Goal: Task Accomplishment & Management: Use online tool/utility

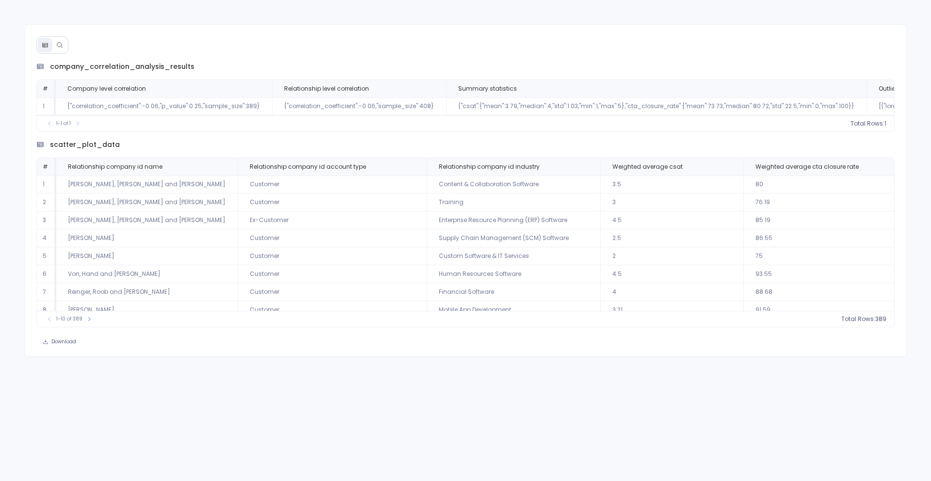
click at [61, 47] on icon at bounding box center [59, 45] width 7 height 7
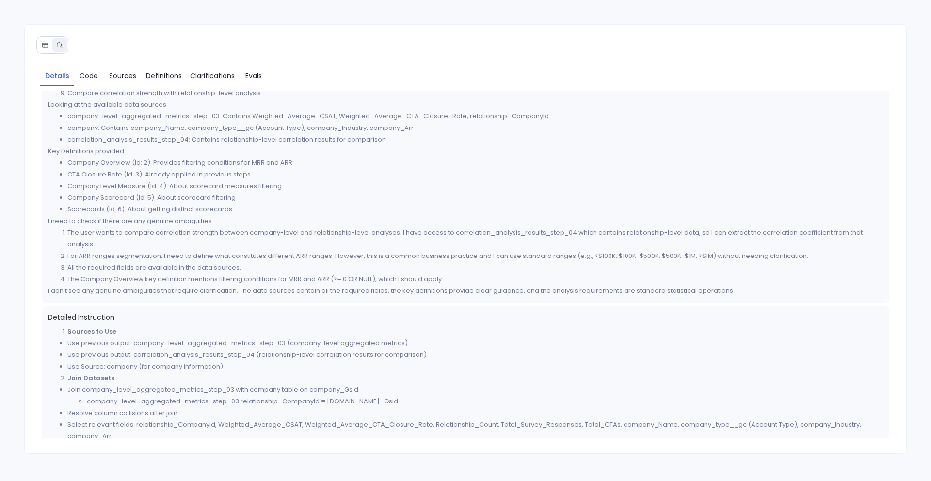
scroll to position [151, 0]
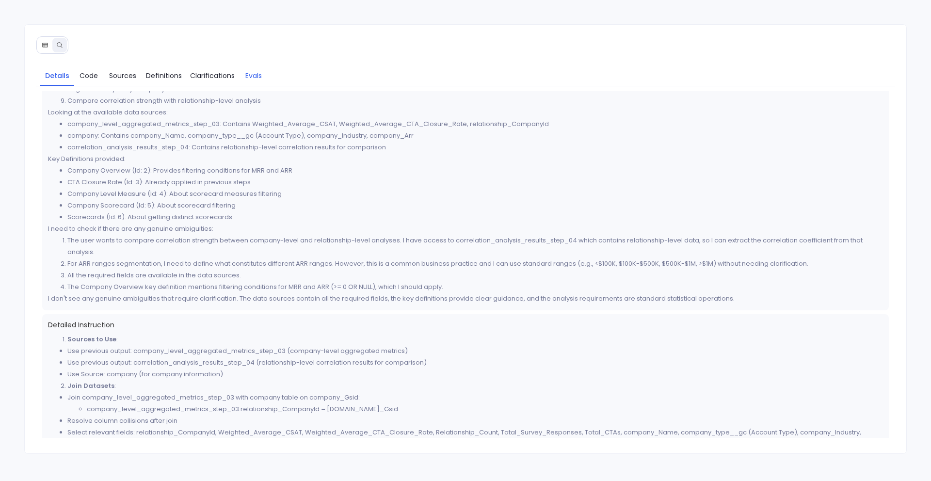
click at [250, 77] on span "Evals" at bounding box center [253, 75] width 16 height 11
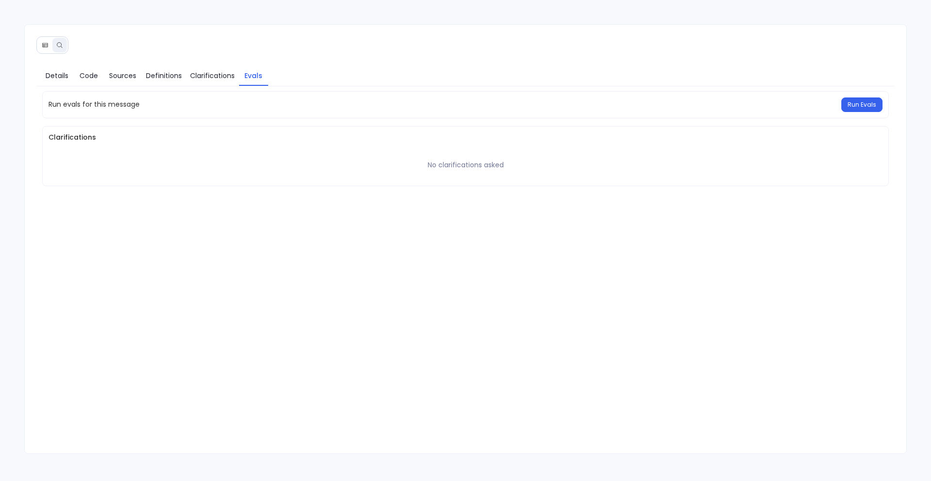
scroll to position [0, 0]
click at [871, 113] on div "Run evals for this message Run Evals" at bounding box center [465, 104] width 847 height 27
click at [868, 109] on button "Run Evals" at bounding box center [862, 104] width 41 height 15
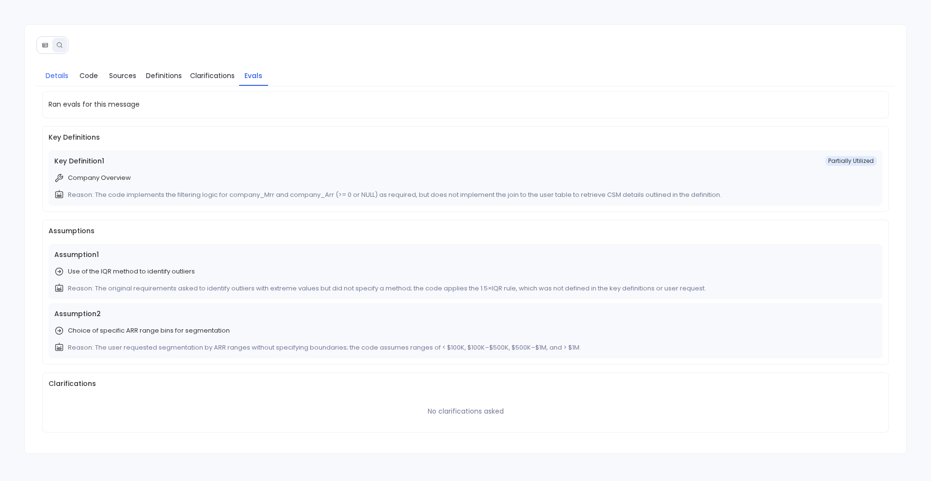
click at [54, 75] on span "Details" at bounding box center [57, 75] width 23 height 11
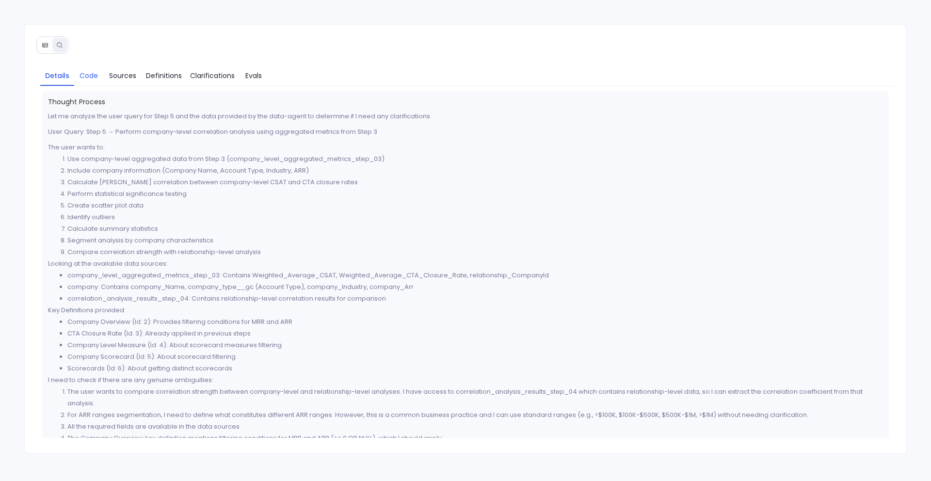
click at [91, 75] on span "Code" at bounding box center [89, 75] width 18 height 11
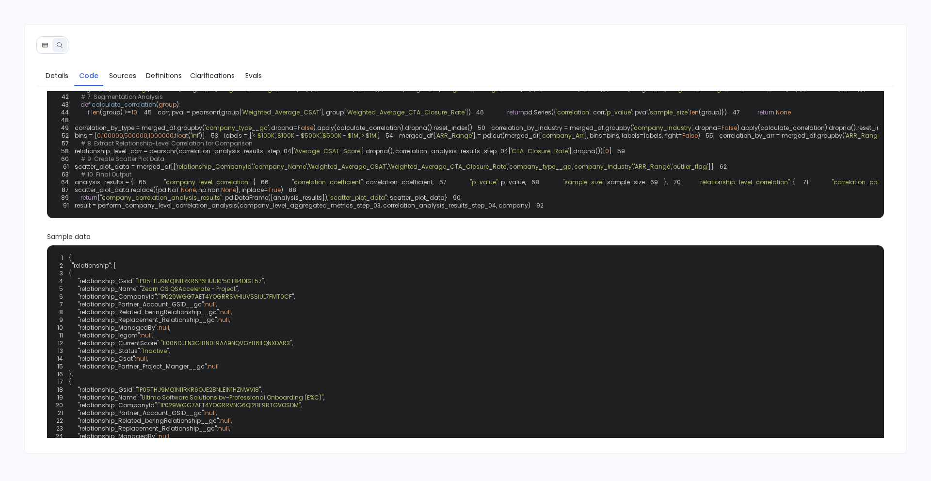
scroll to position [57, 0]
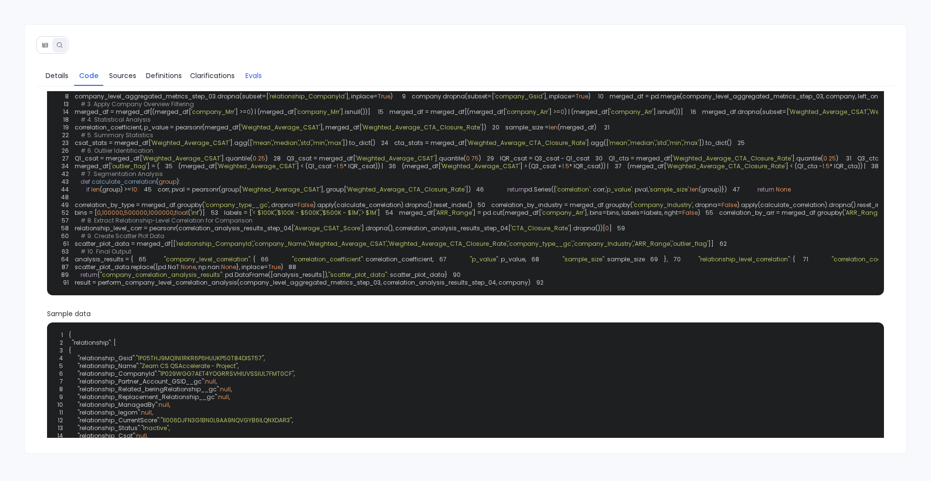
click at [255, 76] on span "Evals" at bounding box center [253, 75] width 16 height 11
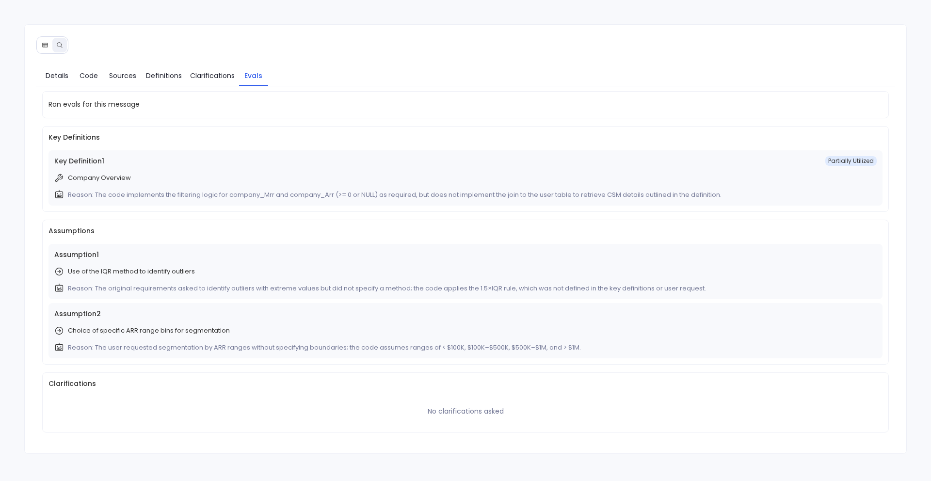
click at [160, 296] on div "Assumption 1 Use of the IQR method to identify outliers Reason: The original re…" at bounding box center [466, 271] width 835 height 55
click at [58, 81] on span "Details" at bounding box center [57, 75] width 23 height 11
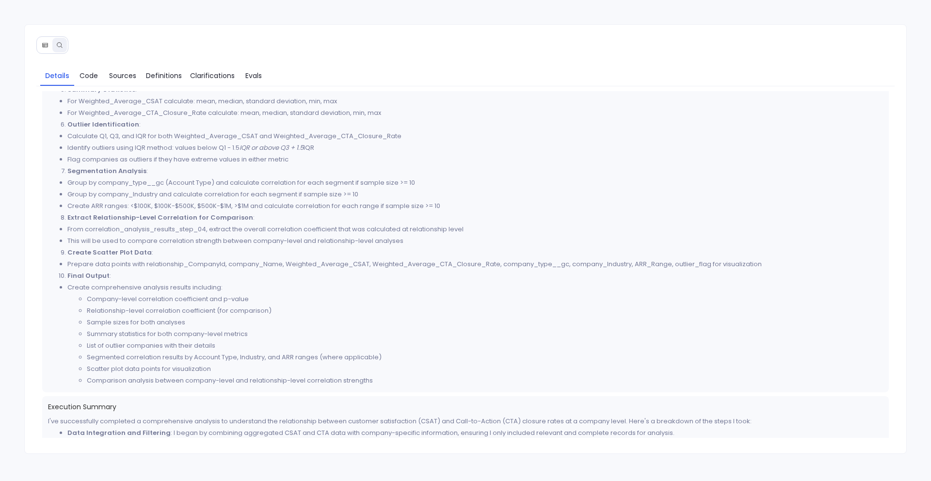
scroll to position [609, 0]
click at [137, 256] on strong "Create Scatter Plot Data" at bounding box center [109, 253] width 84 height 9
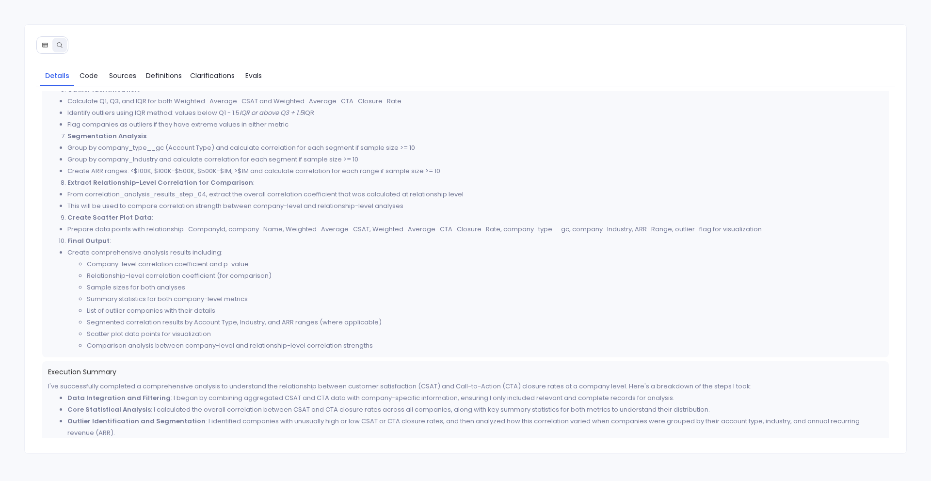
scroll to position [648, 0]
click at [95, 77] on span "Code" at bounding box center [89, 75] width 18 height 11
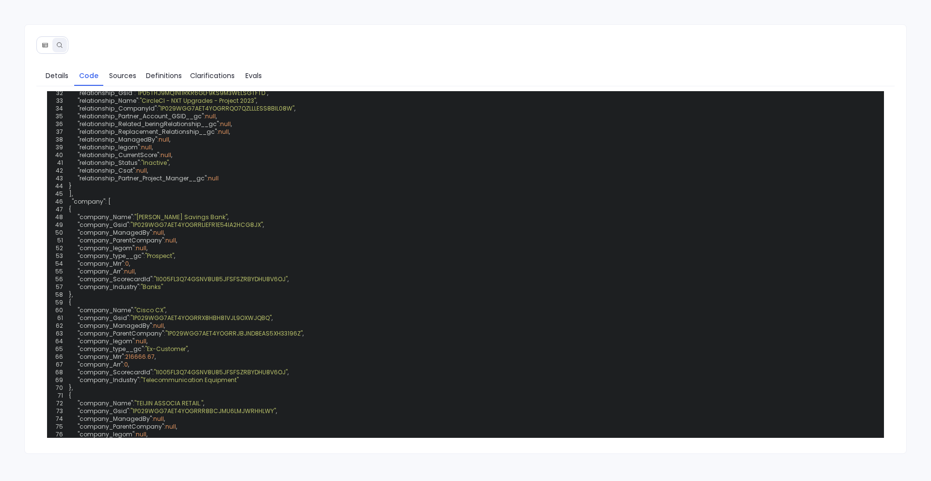
scroll to position [537, 0]
copy span "scatter_plot_data"
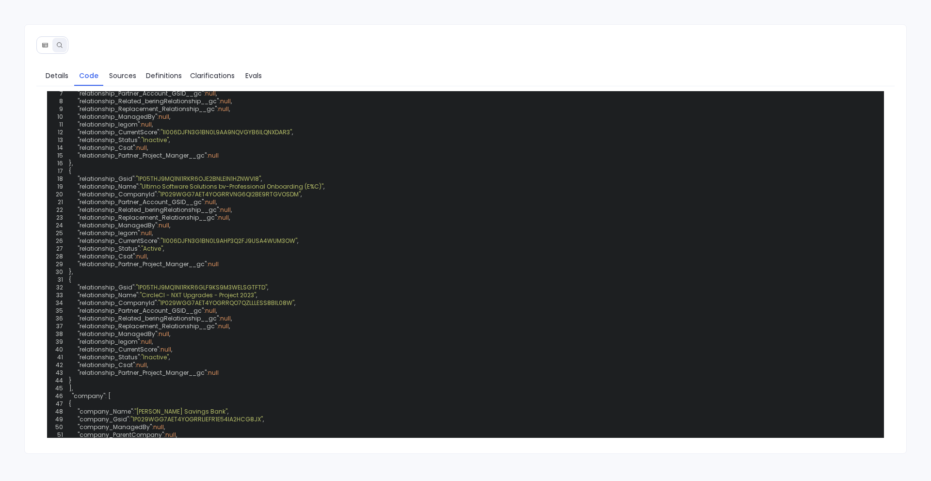
scroll to position [332, 0]
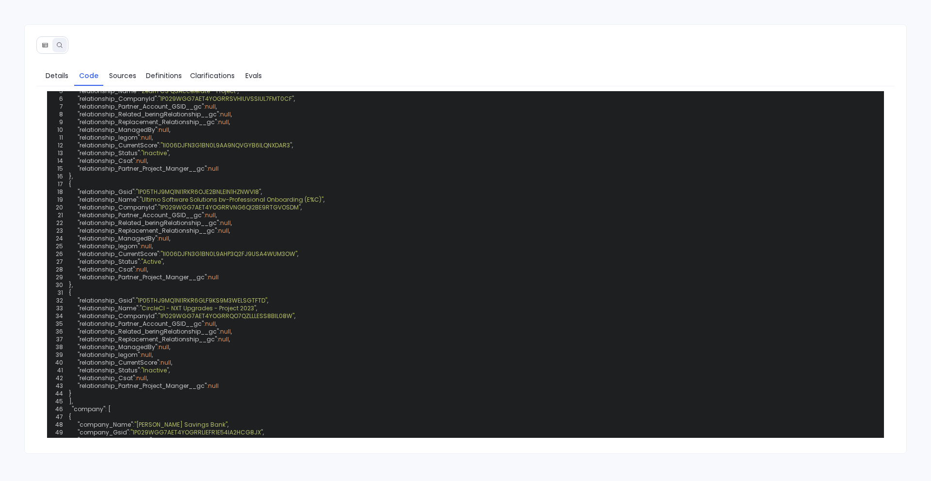
click at [47, 46] on icon at bounding box center [45, 45] width 7 height 7
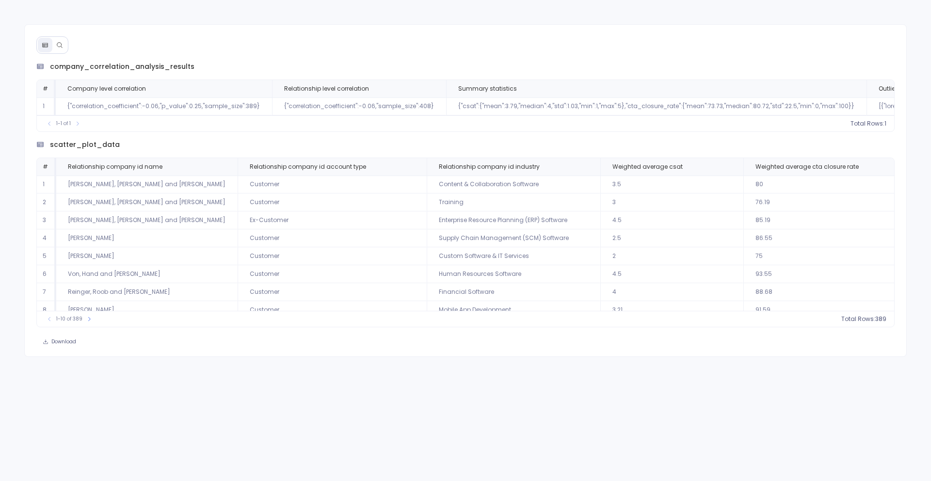
scroll to position [47, 0]
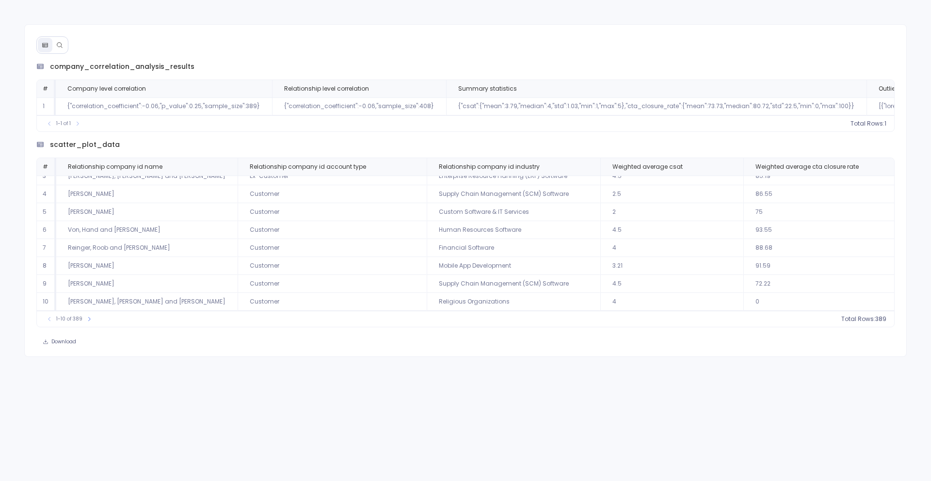
click at [58, 42] on icon at bounding box center [59, 45] width 7 height 7
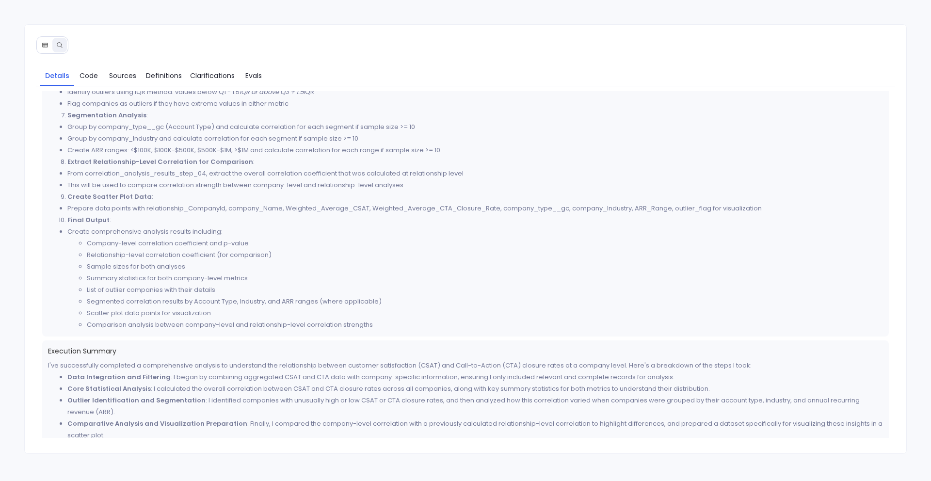
scroll to position [675, 0]
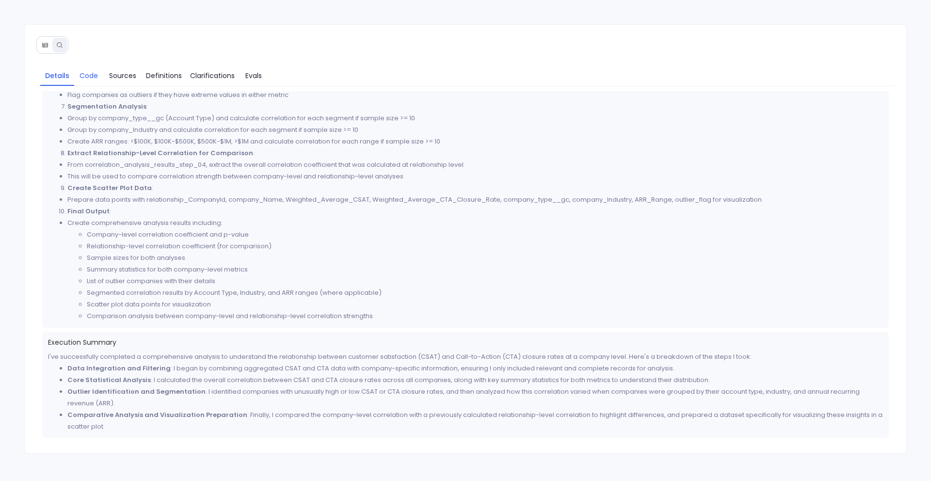
click at [85, 83] on link "Code" at bounding box center [88, 75] width 29 height 20
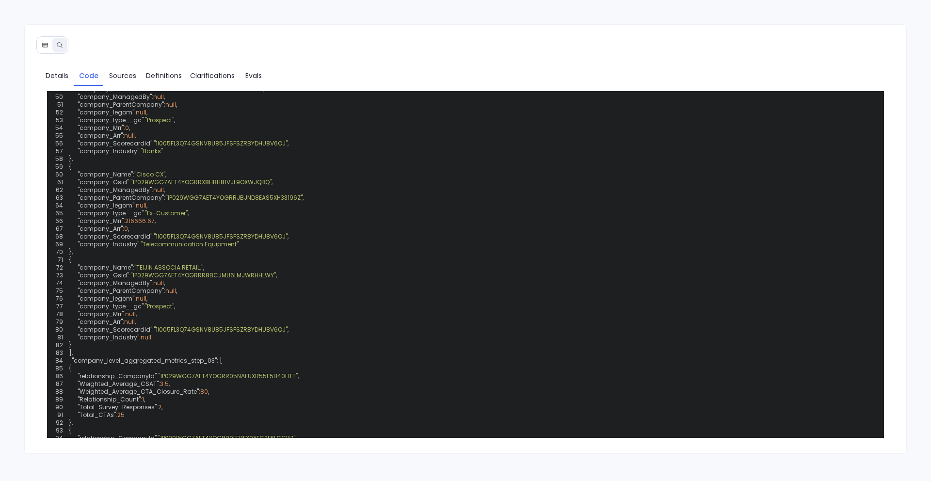
click at [45, 48] on button at bounding box center [45, 45] width 15 height 15
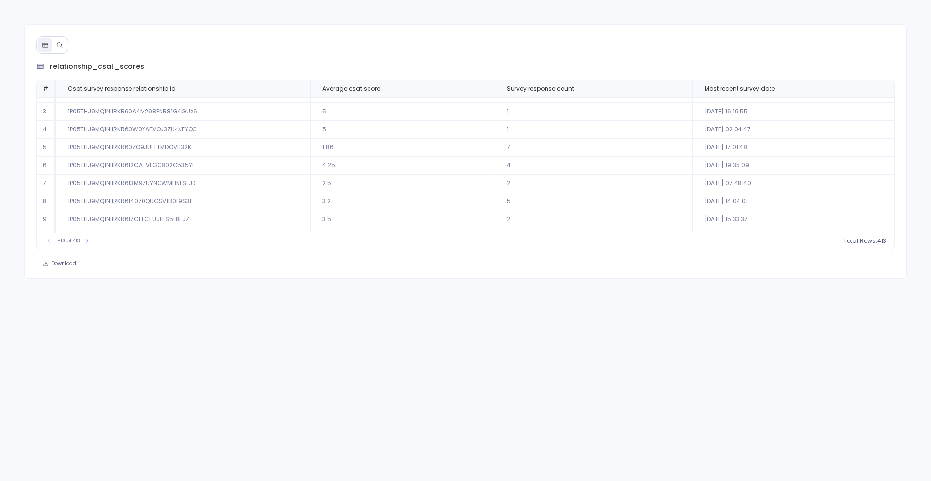
scroll to position [31, 0]
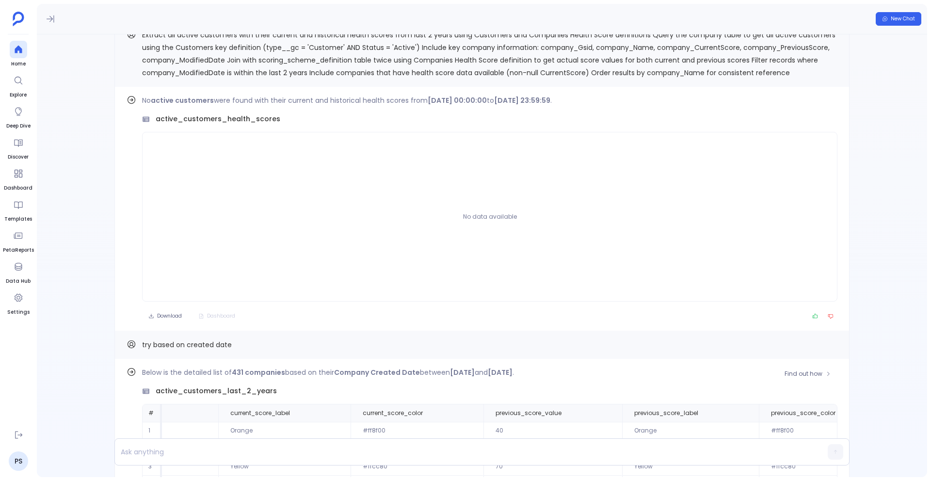
scroll to position [-202, 0]
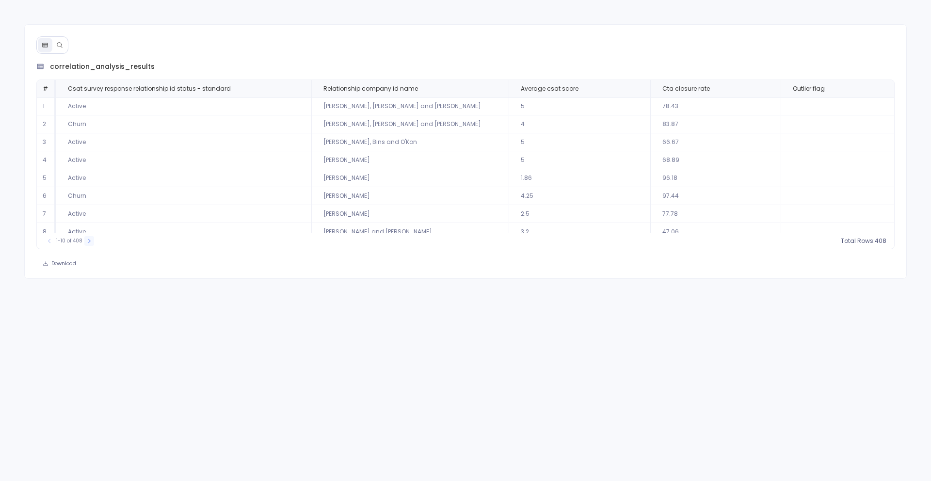
click at [86, 243] on icon at bounding box center [89, 241] width 6 height 6
click at [88, 243] on button at bounding box center [93, 241] width 10 height 10
click at [86, 243] on div "11-20 of 408" at bounding box center [71, 241] width 63 height 10
click at [86, 243] on div "21-30 of 408" at bounding box center [72, 241] width 64 height 10
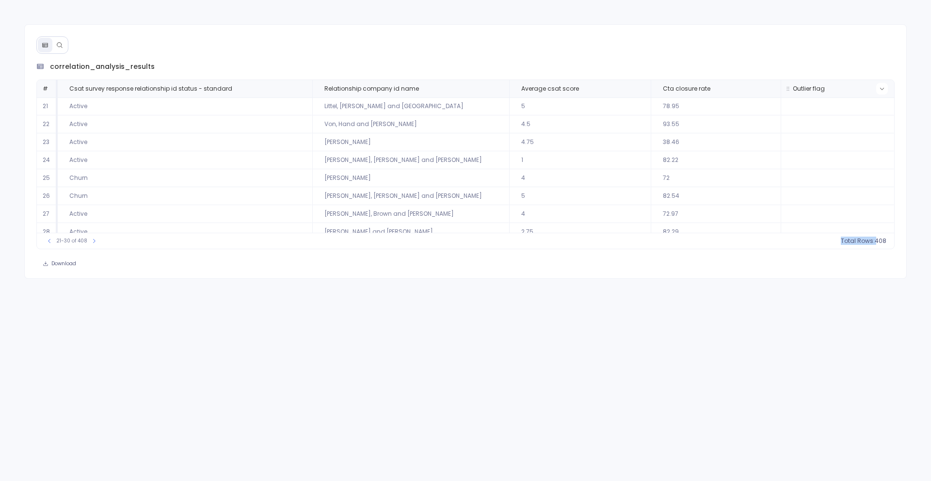
click at [880, 88] on icon at bounding box center [882, 89] width 6 height 6
click at [861, 110] on button "Sort Ascending" at bounding box center [880, 104] width 96 height 19
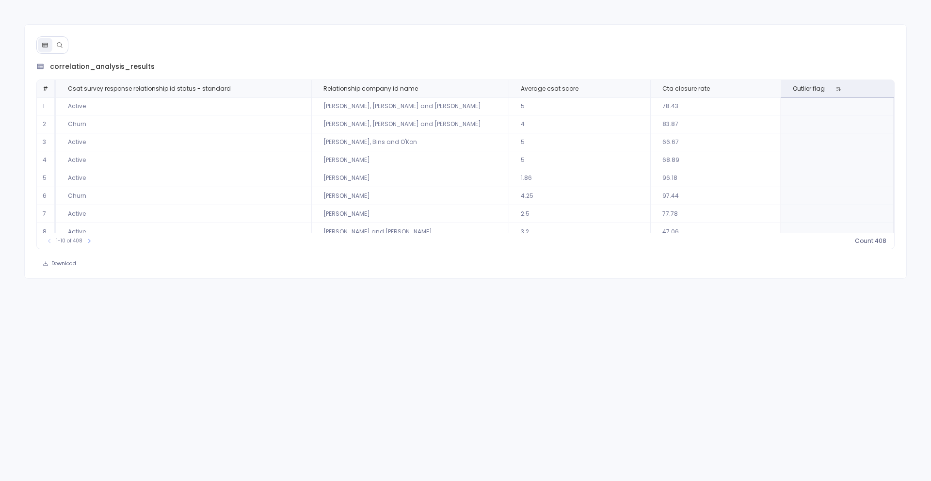
click at [455, 297] on div "correlation_analysis_results # Csat survey response relationship id status - st…" at bounding box center [465, 240] width 931 height 481
click at [833, 87] on button at bounding box center [839, 89] width 12 height 12
click at [68, 46] on div at bounding box center [52, 44] width 32 height 17
click at [56, 47] on icon at bounding box center [59, 45] width 7 height 7
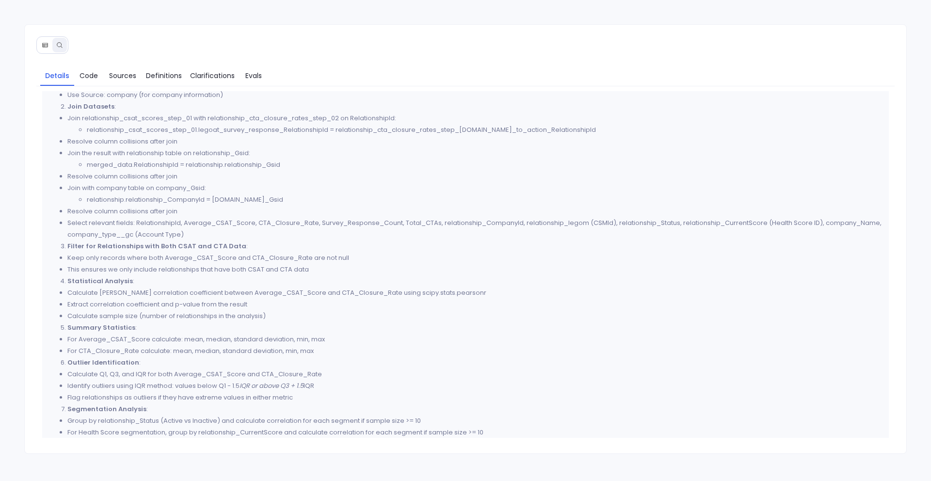
scroll to position [368, 0]
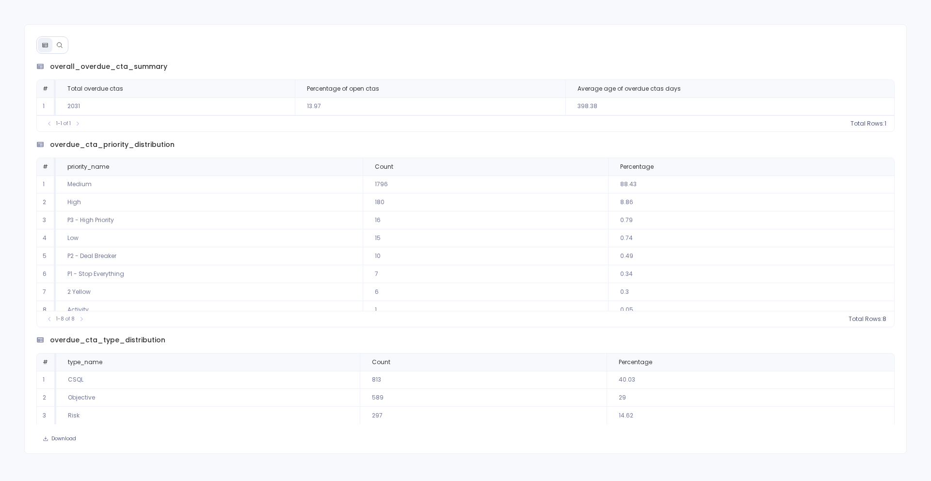
scroll to position [8, 0]
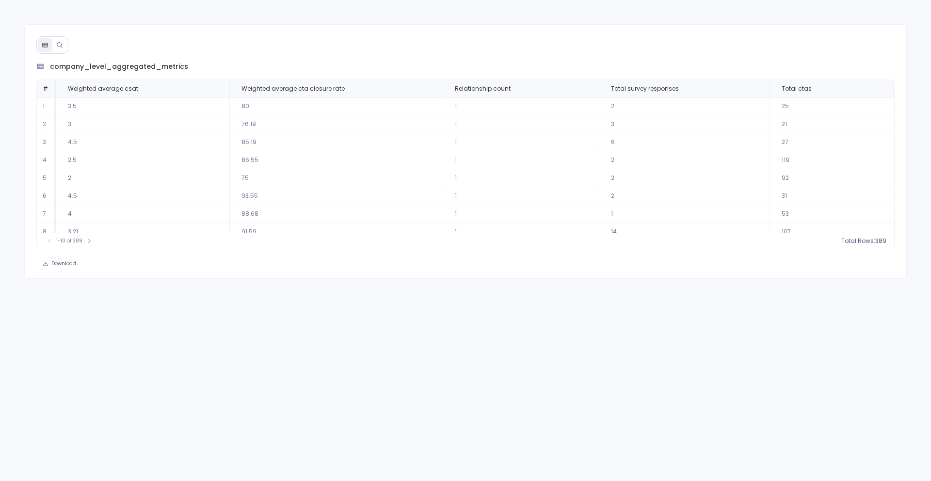
click at [57, 45] on icon at bounding box center [59, 45] width 7 height 7
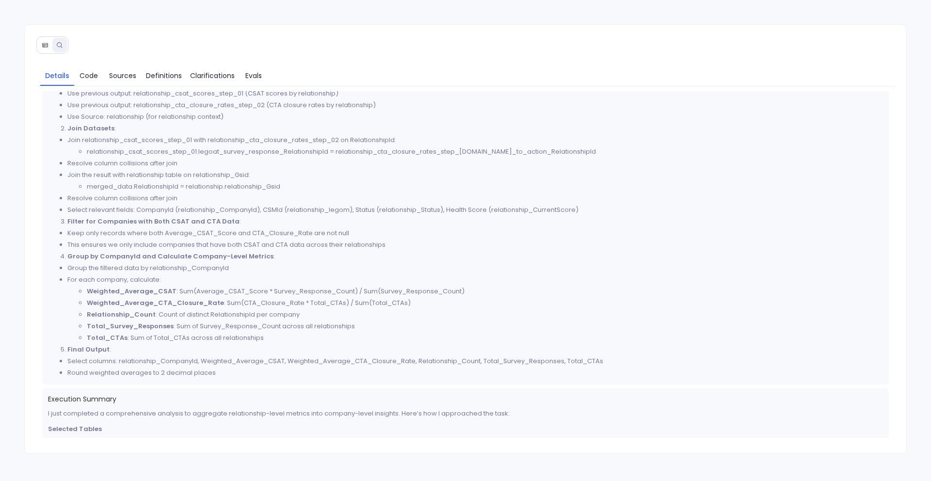
scroll to position [349, 0]
click at [210, 297] on strong "Weighted_Average_CTA_Closure_Rate" at bounding box center [155, 300] width 137 height 9
click at [225, 312] on li "Relationship_Count : Count of distinct RelationshipId per company" at bounding box center [485, 313] width 797 height 12
click at [77, 70] on link "Code" at bounding box center [88, 75] width 29 height 20
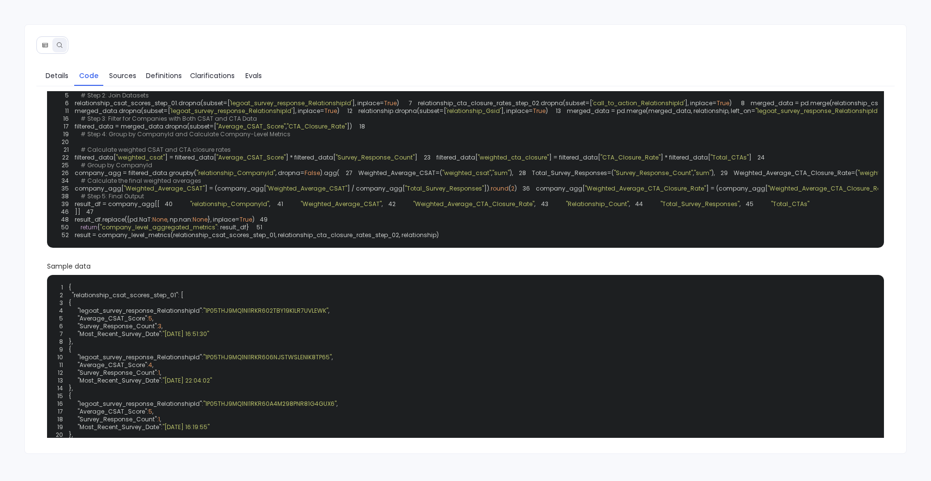
scroll to position [44, 0]
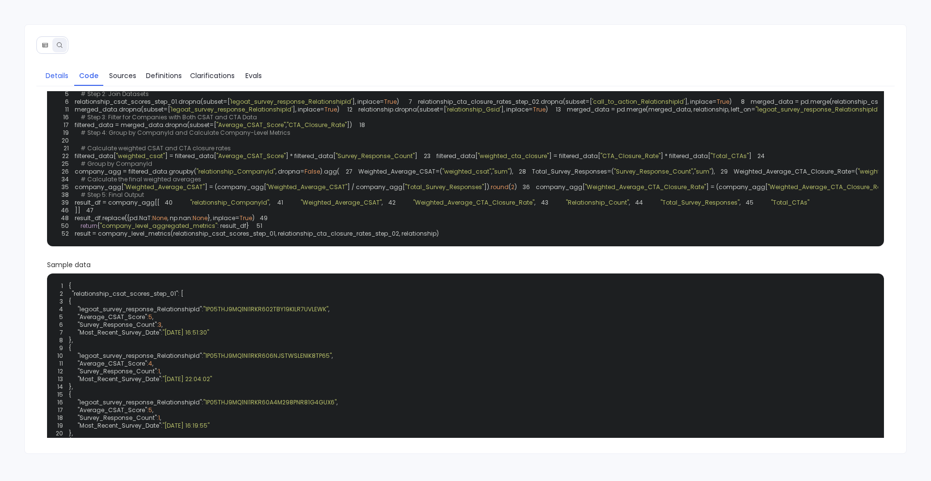
click at [58, 82] on link "Details" at bounding box center [57, 75] width 34 height 20
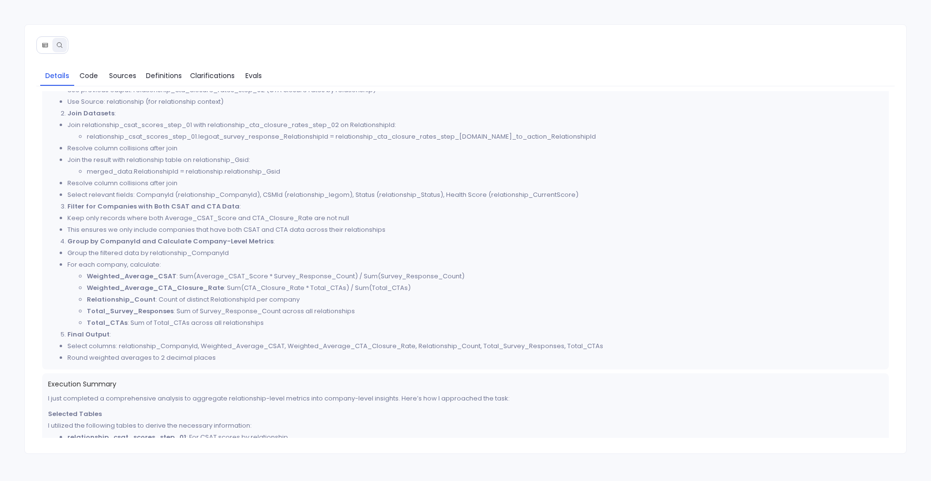
scroll to position [364, 0]
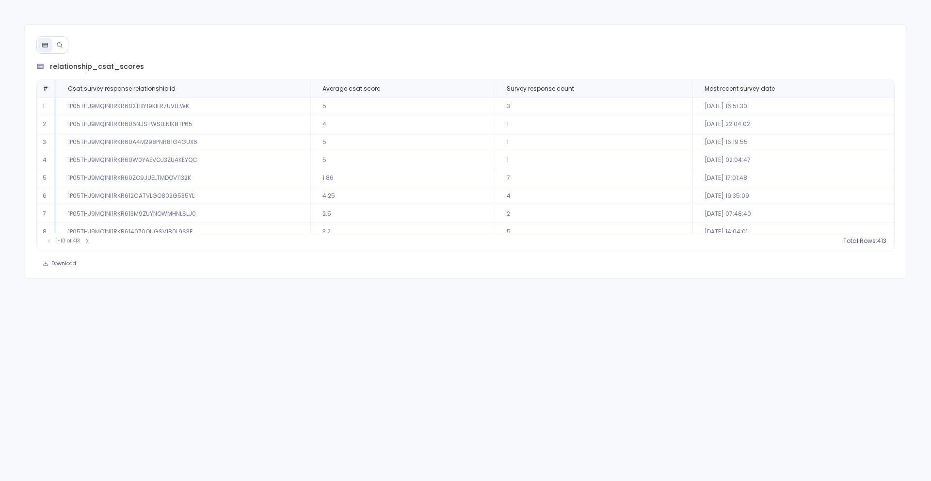
click at [59, 42] on icon at bounding box center [59, 44] width 5 height 5
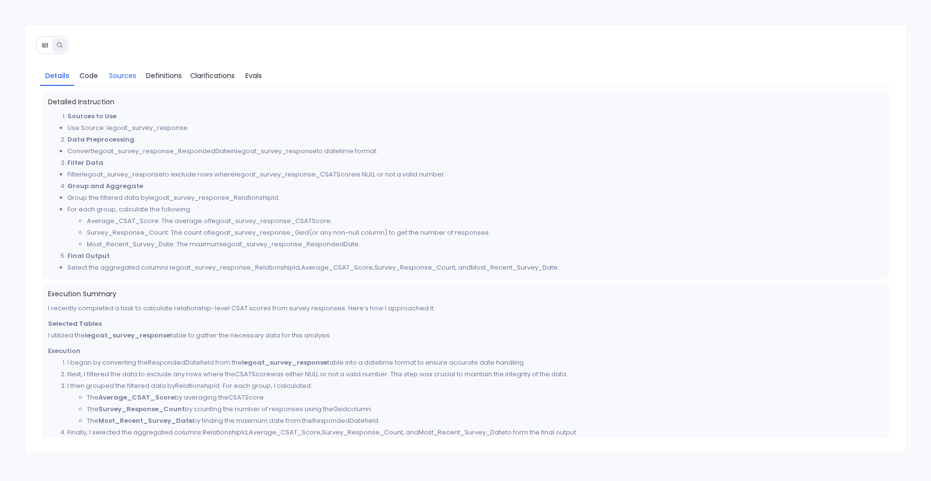
click at [114, 76] on span "Sources" at bounding box center [122, 75] width 27 height 11
